Goal: Information Seeking & Learning: Learn about a topic

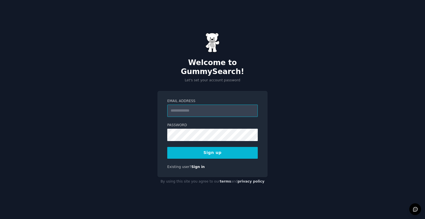
click at [193, 108] on input "Email Address" at bounding box center [212, 111] width 90 height 12
type input "**********"
click at [227, 149] on button "Sign up" at bounding box center [212, 153] width 90 height 12
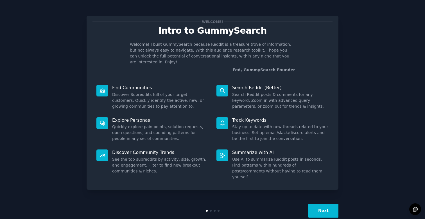
click at [313, 204] on button "Next" at bounding box center [323, 211] width 30 height 14
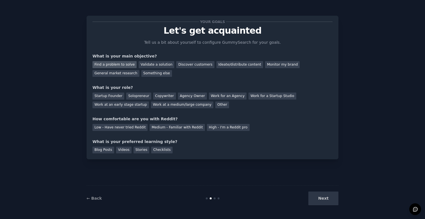
click at [128, 65] on div "Find a problem to solve" at bounding box center [114, 64] width 44 height 7
click at [150, 66] on div "Validate a solution" at bounding box center [157, 64] width 36 height 7
click at [219, 67] on div "Ideate/distribute content" at bounding box center [239, 64] width 47 height 7
click at [128, 75] on div "General market research" at bounding box center [115, 73] width 47 height 7
click at [119, 97] on div "Startup Founder" at bounding box center [108, 96] width 32 height 7
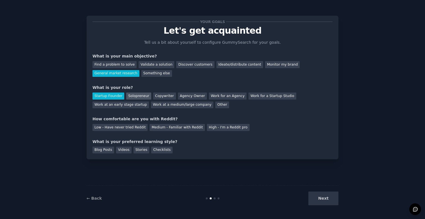
click at [130, 96] on div "Solopreneur" at bounding box center [138, 96] width 25 height 7
click at [153, 129] on div "Medium - Familiar with Reddit" at bounding box center [176, 127] width 55 height 7
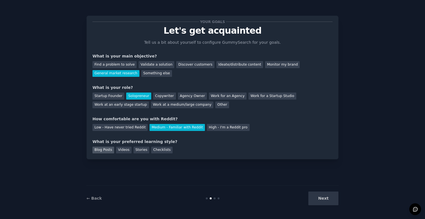
click at [111, 149] on div "Blog Posts" at bounding box center [103, 150] width 22 height 7
click at [311, 198] on button "Next" at bounding box center [323, 199] width 30 height 14
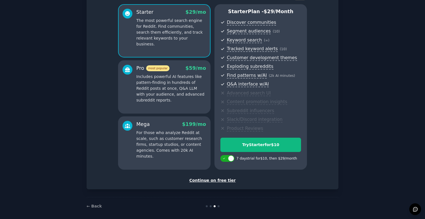
scroll to position [50, 0]
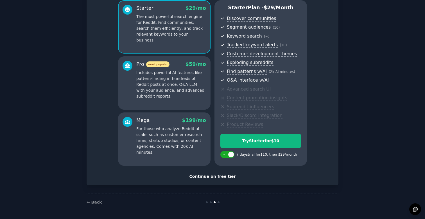
click at [218, 177] on div "Continue on free tier" at bounding box center [212, 177] width 240 height 6
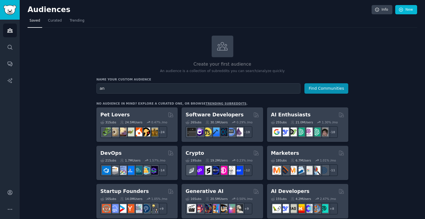
type input "a"
type input "snowsports"
click at [304, 83] on button "Find Communities" at bounding box center [326, 88] width 44 height 10
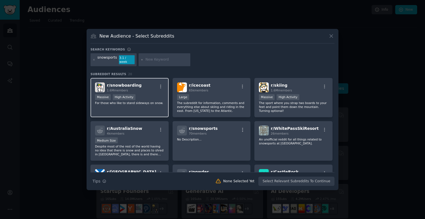
click at [130, 84] on span "r/ snowboarding" at bounding box center [124, 85] width 35 height 4
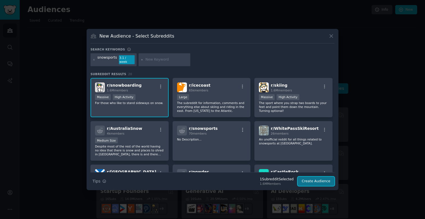
click at [305, 180] on button "Create Audience" at bounding box center [316, 182] width 37 height 10
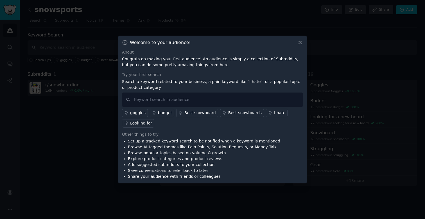
click at [301, 40] on icon at bounding box center [300, 43] width 6 height 6
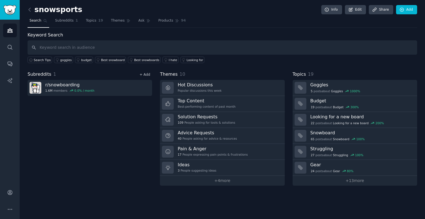
click at [143, 75] on link "+ Add" at bounding box center [144, 75] width 11 height 4
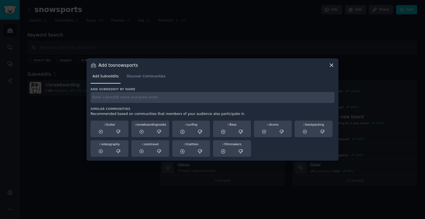
click at [140, 103] on div "Add subreddit by name Similar Communities Recommended based on communities that…" at bounding box center [212, 122] width 244 height 70
type input "ski"
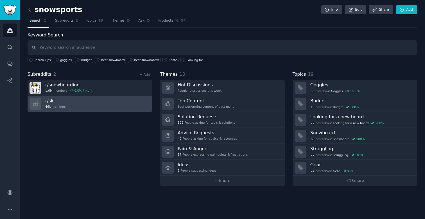
click at [104, 108] on link "r/ ski 46k members" at bounding box center [90, 104] width 124 height 16
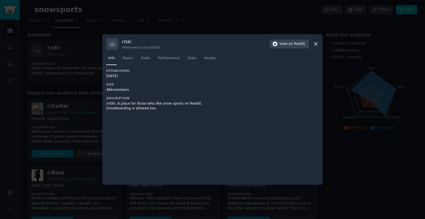
click at [314, 42] on icon at bounding box center [316, 44] width 6 height 6
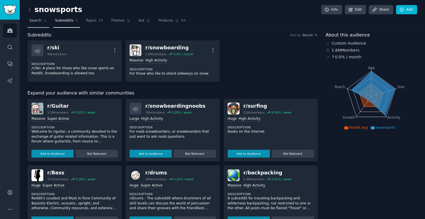
click at [33, 26] on link "Search" at bounding box center [39, 22] width 22 height 12
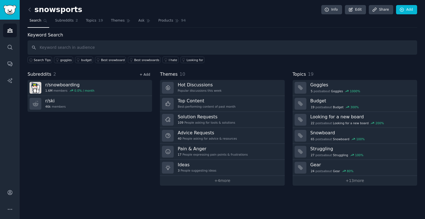
click at [145, 76] on link "+ Add" at bounding box center [144, 75] width 11 height 4
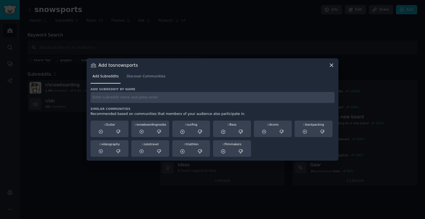
click at [147, 99] on input "text" at bounding box center [212, 97] width 244 height 11
type input "ski"
click at [162, 78] on span "Discover Communities" at bounding box center [145, 76] width 39 height 5
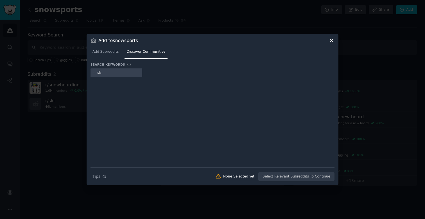
type input "ski"
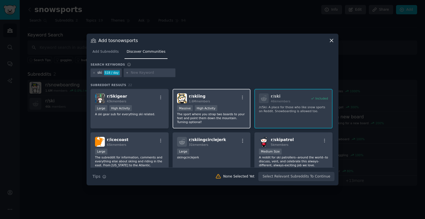
click at [219, 100] on div "r/ skiing 1.6M members" at bounding box center [211, 99] width 69 height 10
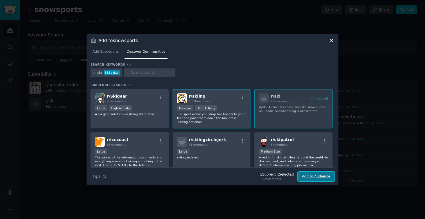
click at [315, 181] on button "Add to Audience" at bounding box center [316, 177] width 37 height 10
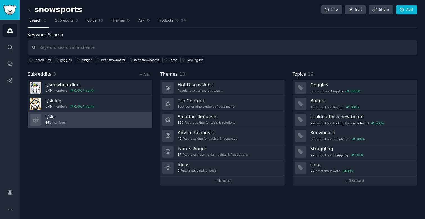
click at [127, 117] on link "r/ ski 46k members" at bounding box center [90, 120] width 124 height 16
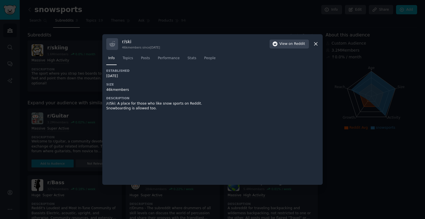
click at [313, 44] on icon at bounding box center [316, 44] width 6 height 6
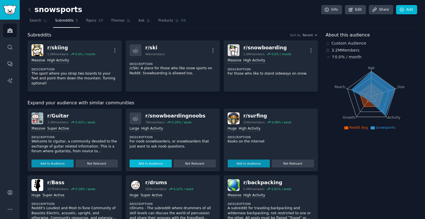
click at [162, 160] on button "Add to Audience" at bounding box center [151, 164] width 42 height 8
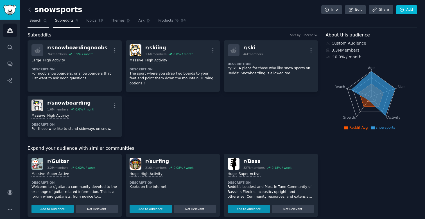
click at [40, 24] on link "Search" at bounding box center [39, 22] width 22 height 12
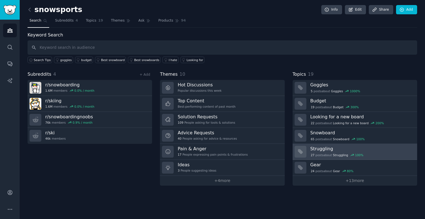
click at [371, 152] on div "27 post s about Struggling 100 %" at bounding box center [361, 155] width 103 height 6
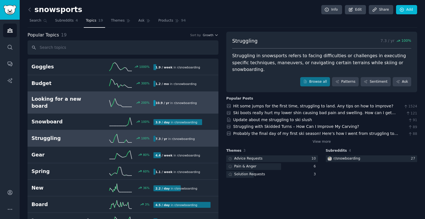
click at [77, 98] on h2 "Looking for a new board" at bounding box center [61, 103] width 61 height 14
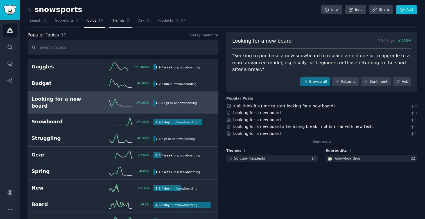
click at [112, 24] on link "Themes" at bounding box center [121, 22] width 24 height 12
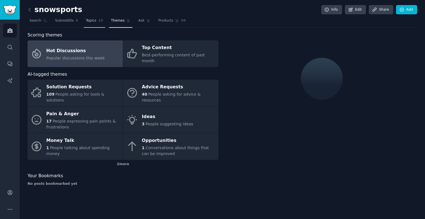
click at [85, 18] on link "Topics 19" at bounding box center [94, 22] width 21 height 12
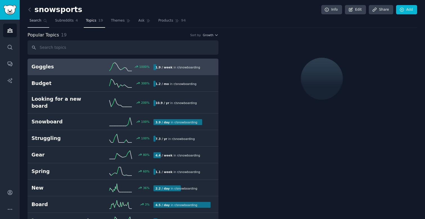
click at [37, 20] on span "Search" at bounding box center [36, 20] width 12 height 5
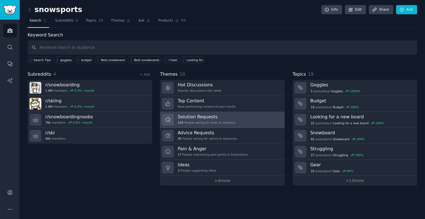
click at [255, 122] on link "Solution Requests 109 People asking for tools & solutions" at bounding box center [222, 120] width 124 height 16
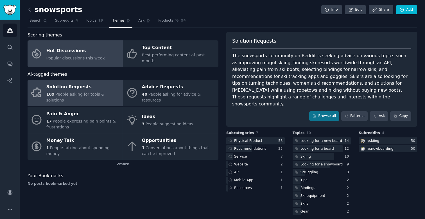
click at [100, 51] on link "Hot Discussions Popular discussions this week" at bounding box center [75, 53] width 95 height 27
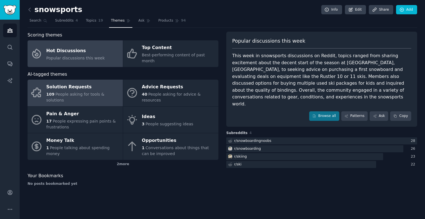
click at [92, 92] on span "People asking for tools & solutions" at bounding box center [75, 97] width 58 height 10
